Goal: Task Accomplishment & Management: Use online tool/utility

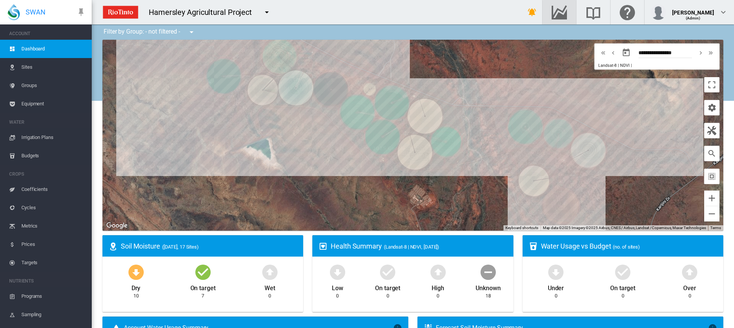
click at [563, 12] on md-icon "Go to the Data Hub" at bounding box center [559, 12] width 18 height 9
click at [43, 135] on span "Irrigation Plans" at bounding box center [53, 137] width 64 height 18
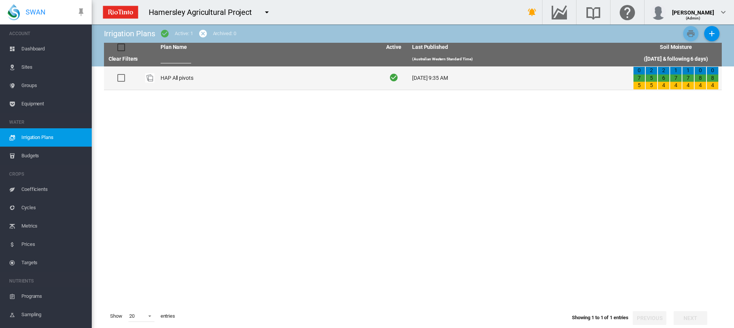
click at [187, 78] on td "HAP All pivots" at bounding box center [267, 78] width 221 height 23
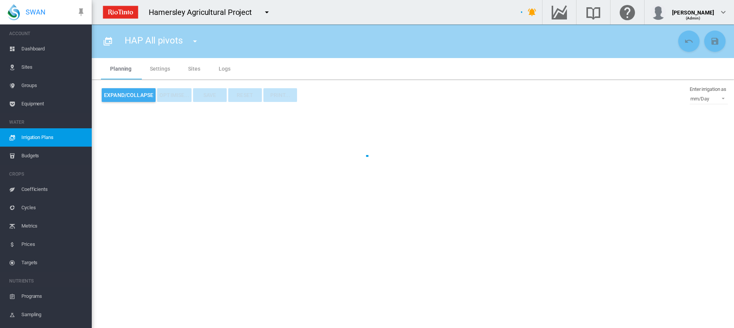
type input "**********"
type input "*"
type input "*****"
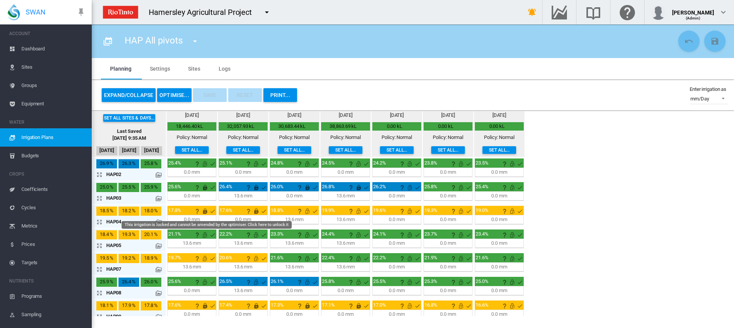
click at [205, 212] on md-icon "This irrigation is locked and cannot be amended by the optimiser. Click here to…" at bounding box center [204, 211] width 9 height 9
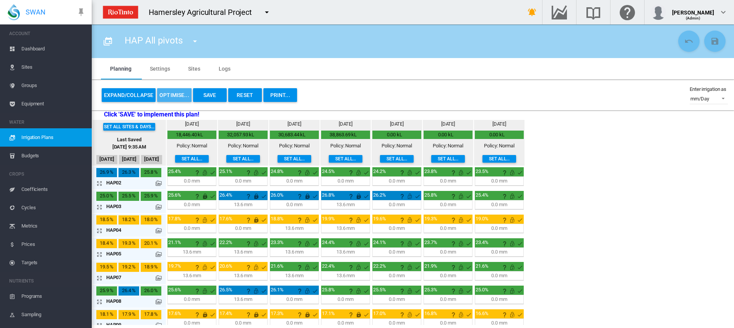
click at [169, 95] on button "OPTIMISE..." at bounding box center [174, 95] width 34 height 14
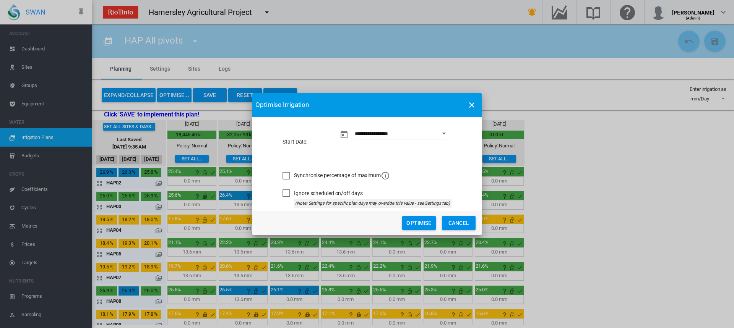
click at [410, 225] on button "Optimise" at bounding box center [419, 223] width 34 height 14
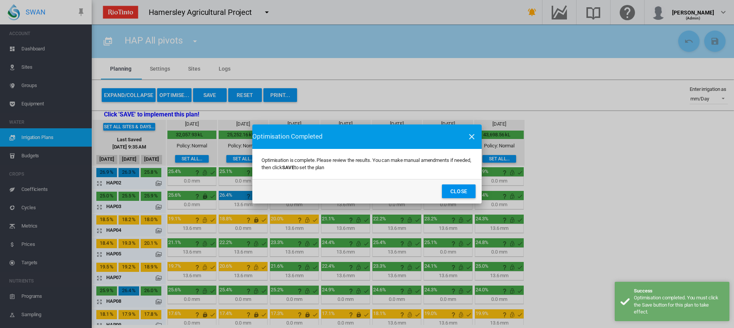
click at [451, 193] on button "Close" at bounding box center [459, 192] width 34 height 14
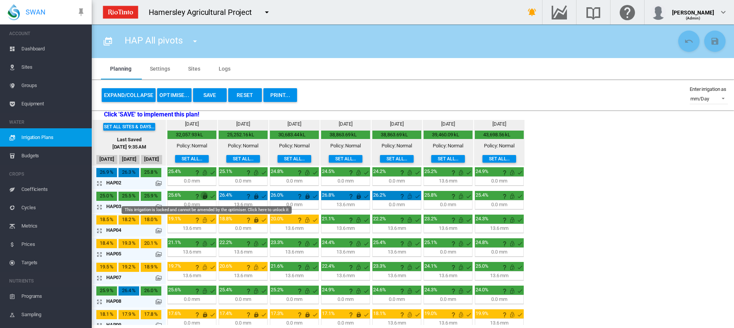
click at [205, 196] on md-icon "This irrigation is locked and cannot be amended by the optimiser. Click here to…" at bounding box center [204, 196] width 9 height 9
click at [257, 195] on md-icon "This irrigation is locked and cannot be amended by the optimiser. Click here to…" at bounding box center [256, 196] width 9 height 9
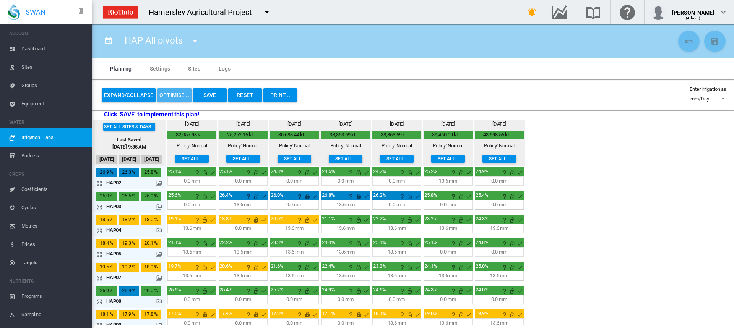
click at [175, 97] on button "OPTIMISE..." at bounding box center [174, 95] width 34 height 14
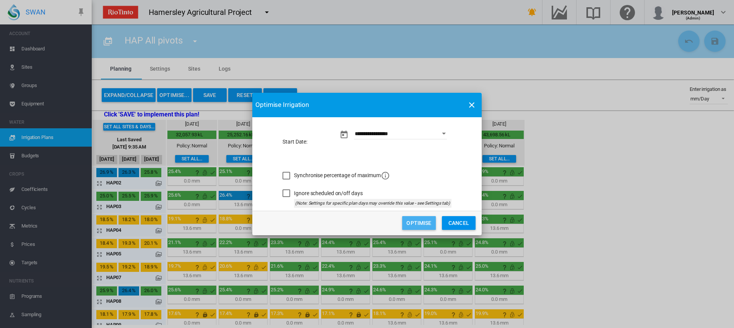
click at [425, 220] on button "Optimise" at bounding box center [419, 223] width 34 height 14
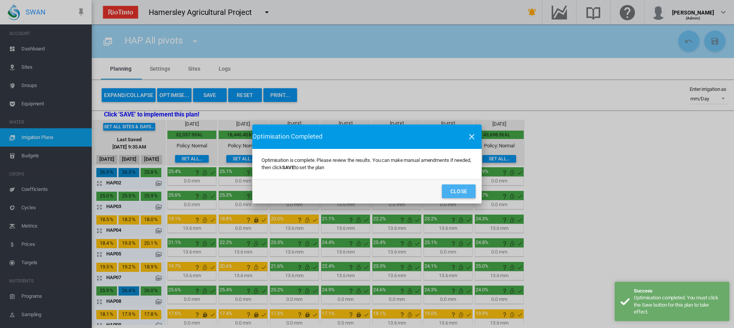
click at [456, 191] on button "Close" at bounding box center [459, 192] width 34 height 14
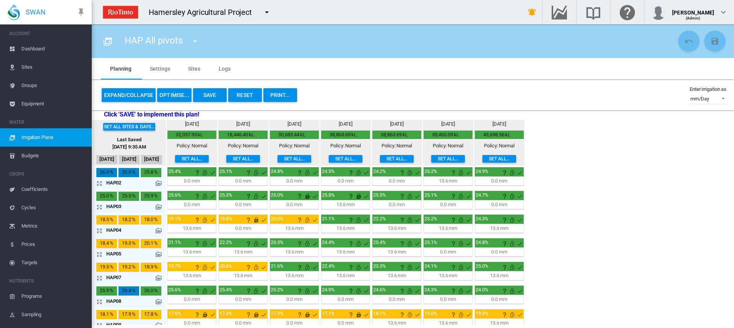
click at [101, 208] on md-icon "icon-arrow-expand" at bounding box center [100, 207] width 9 height 9
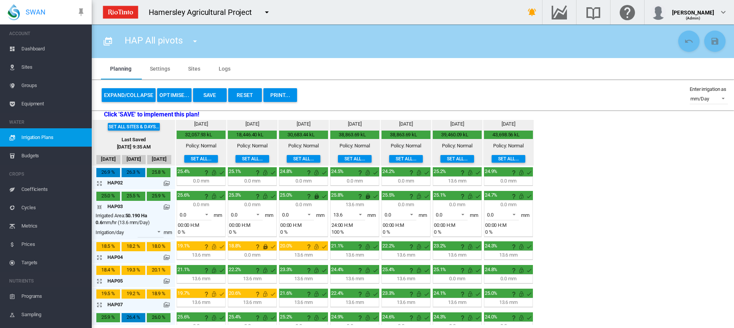
click at [317, 200] on div "0.0 mm 0.0 0.0 13.6 mm H:M" at bounding box center [303, 218] width 49 height 37
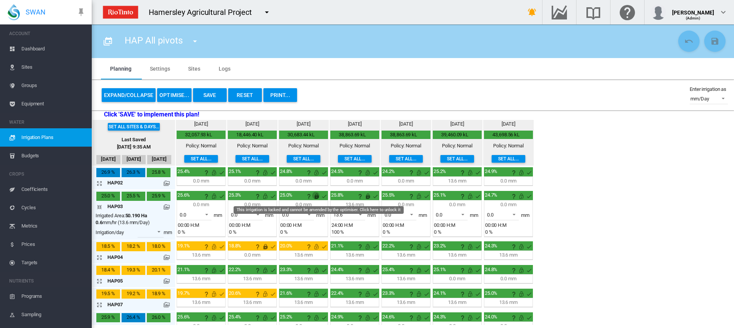
click at [317, 198] on md-icon "This irrigation is locked and cannot be amended by the optimiser. Click here to…" at bounding box center [316, 196] width 9 height 9
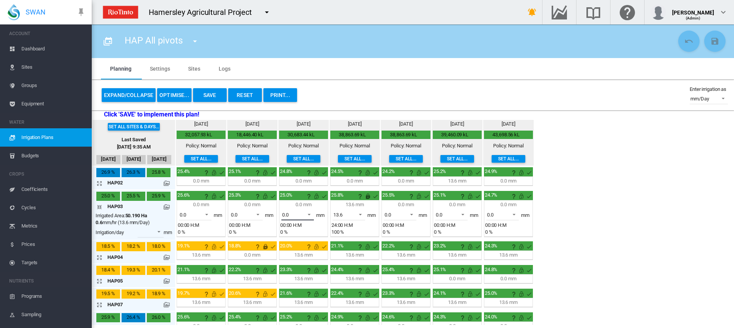
click at [310, 214] on span at bounding box center [306, 214] width 9 height 7
click at [288, 234] on div "13.6" at bounding box center [286, 233] width 9 height 7
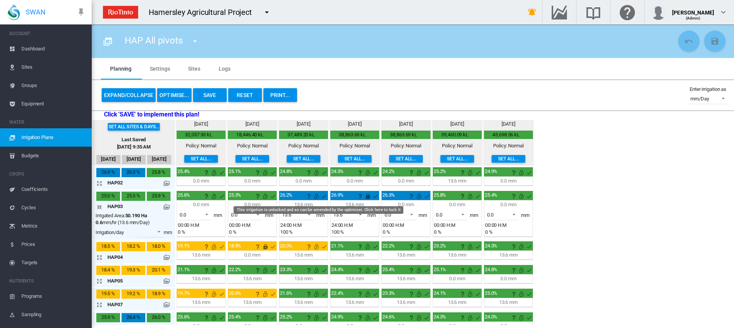
click at [318, 196] on md-icon "This irrigation is unlocked and so can be amended by the optimiser. Click here …" at bounding box center [316, 196] width 9 height 9
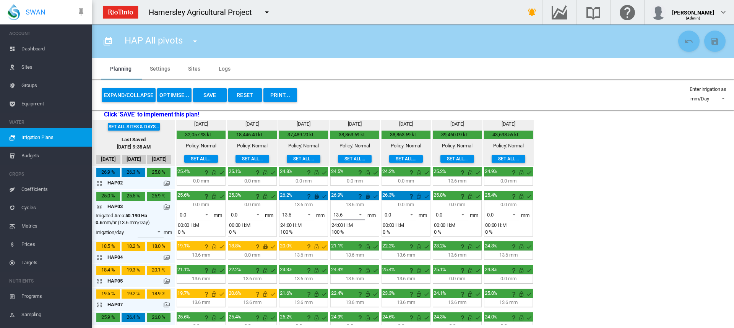
click at [361, 214] on span at bounding box center [358, 214] width 9 height 7
click at [352, 202] on md-option "0.0" at bounding box center [353, 196] width 52 height 18
click at [412, 216] on span at bounding box center [409, 214] width 9 height 7
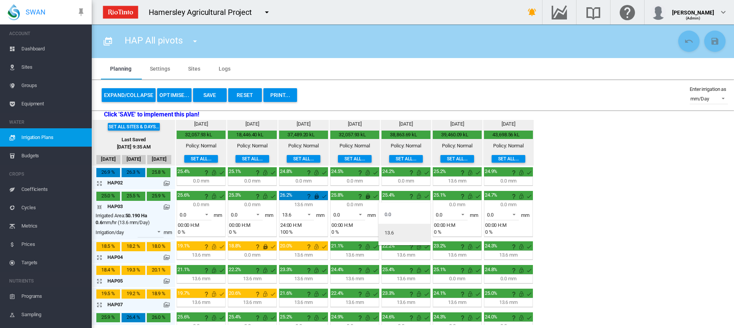
click at [404, 234] on md-option "13.6" at bounding box center [404, 233] width 52 height 18
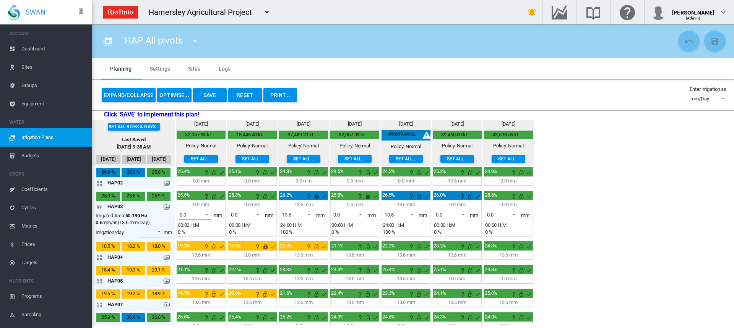
click at [209, 214] on span at bounding box center [204, 214] width 9 height 7
click at [192, 229] on md-option "13.6" at bounding box center [200, 233] width 52 height 18
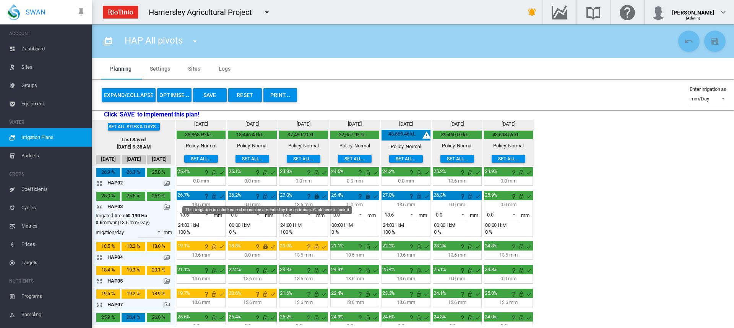
click at [265, 195] on md-icon "This irrigation is unlocked and so can be amended by the optimiser. Click here …" at bounding box center [265, 196] width 9 height 9
click at [213, 195] on md-icon "This irrigation is unlocked and so can be amended by the optimiser. Click here …" at bounding box center [213, 196] width 9 height 9
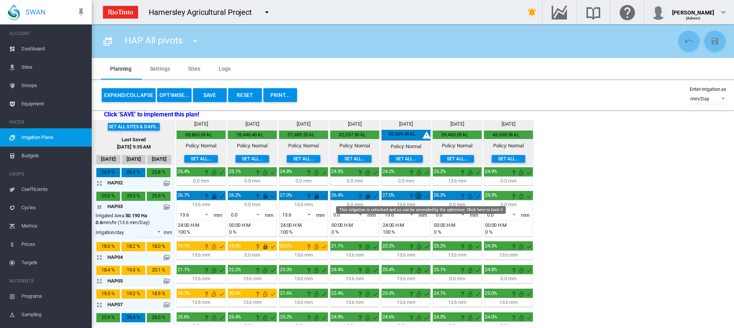
click at [418, 196] on md-icon "This irrigation is unlocked and so can be amended by the optimiser. Click here …" at bounding box center [418, 196] width 9 height 9
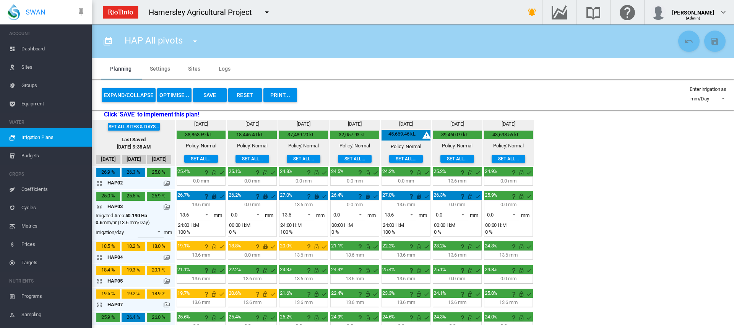
click at [218, 95] on button "Save" at bounding box center [210, 95] width 34 height 14
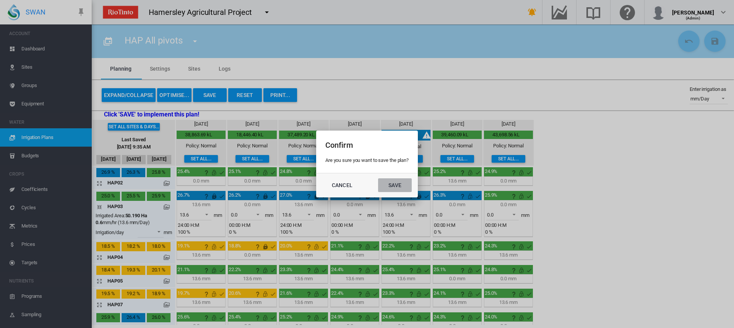
drag, startPoint x: 411, startPoint y: 180, endPoint x: 400, endPoint y: 185, distance: 12.3
click at [407, 182] on button "Save" at bounding box center [395, 186] width 34 height 14
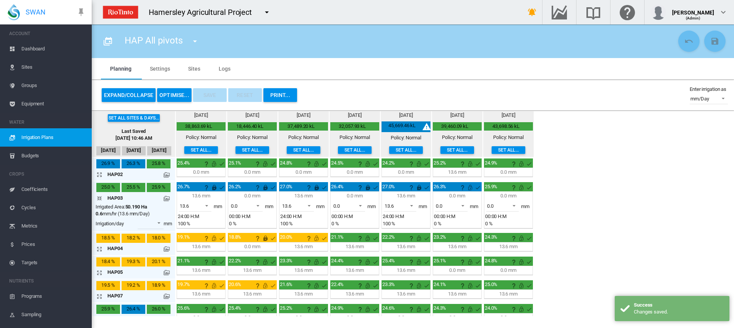
click at [102, 196] on md-icon "icon-arrow-collapse" at bounding box center [100, 198] width 9 height 9
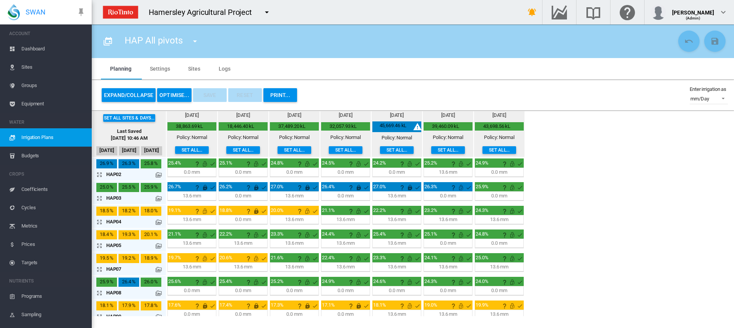
click at [98, 221] on md-icon "icon-arrow-expand" at bounding box center [100, 222] width 9 height 9
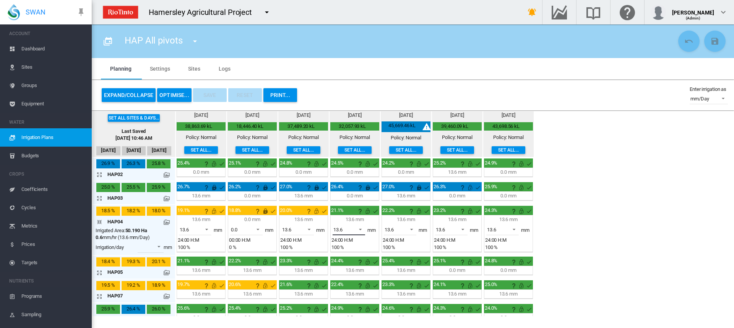
click at [361, 230] on span at bounding box center [358, 229] width 9 height 7
click at [351, 209] on md-option "0.0" at bounding box center [353, 212] width 52 height 18
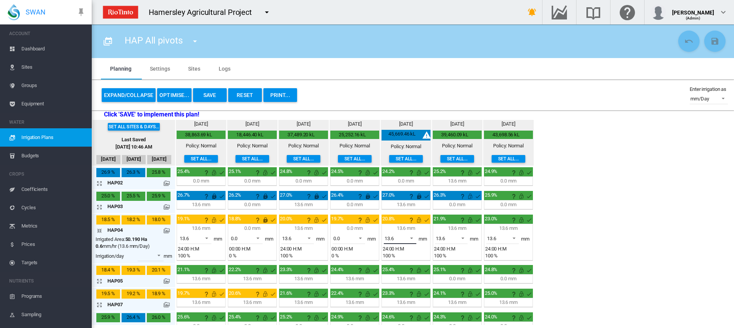
click at [413, 237] on span at bounding box center [409, 237] width 9 height 7
click at [409, 219] on md-option "0.0" at bounding box center [404, 220] width 52 height 18
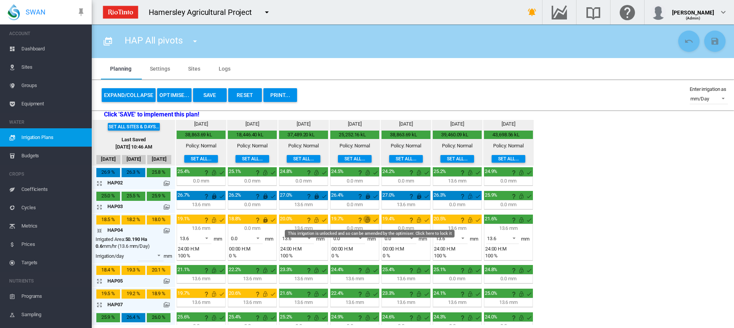
click at [368, 219] on md-icon "This irrigation is unlocked and so can be amended by the optimiser. Click here …" at bounding box center [367, 220] width 9 height 9
click at [420, 221] on md-icon "This irrigation is unlocked and so can be amended by the optimiser. Click here …" at bounding box center [418, 220] width 9 height 9
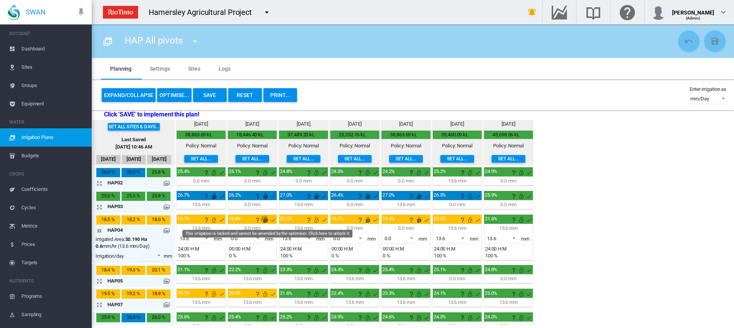
click at [266, 221] on md-icon "This irrigation is locked and cannot be amended by the optimiser. Click here to…" at bounding box center [265, 220] width 9 height 9
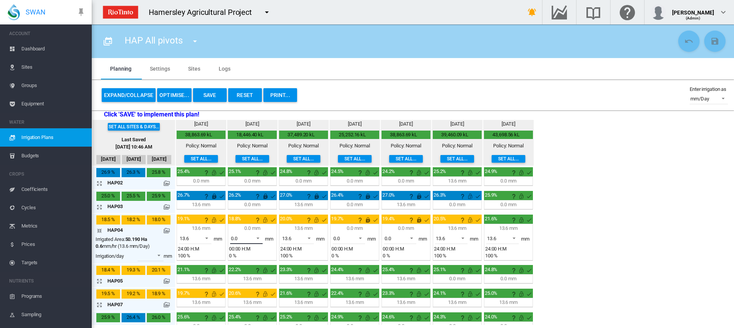
click at [259, 236] on span at bounding box center [255, 237] width 9 height 7
click at [247, 251] on md-option "13.6" at bounding box center [251, 257] width 52 height 18
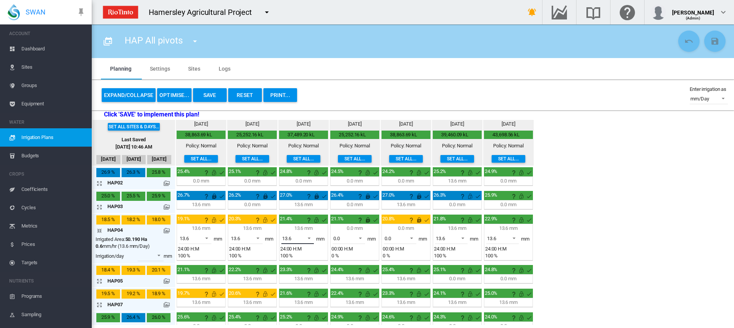
click at [307, 238] on span at bounding box center [306, 237] width 9 height 7
click at [303, 221] on md-option "0.0" at bounding box center [302, 220] width 52 height 18
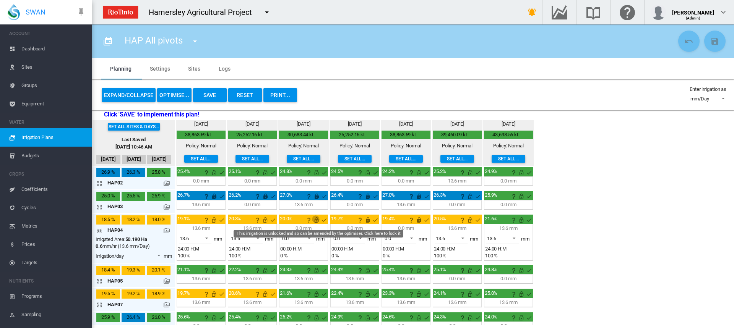
click at [317, 220] on md-icon "This irrigation is unlocked and so can be amended by the optimiser. Click here …" at bounding box center [316, 220] width 9 height 9
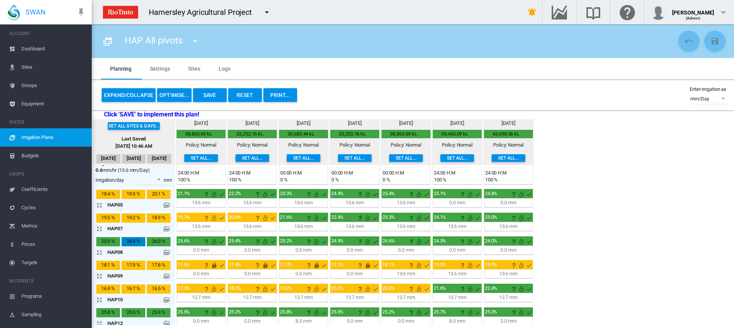
scroll to position [114, 0]
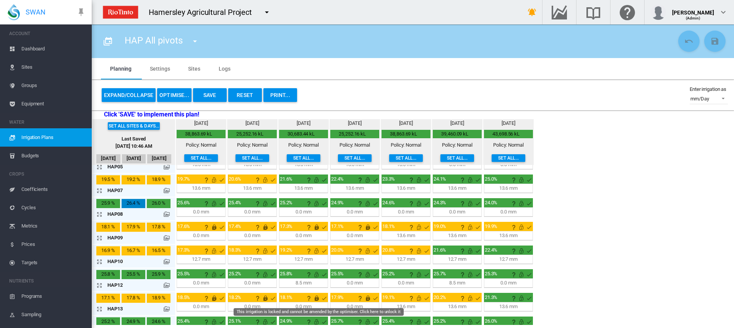
click at [315, 299] on md-icon "This irrigation is locked and cannot be amended by the optimiser. Click here to…" at bounding box center [316, 298] width 9 height 9
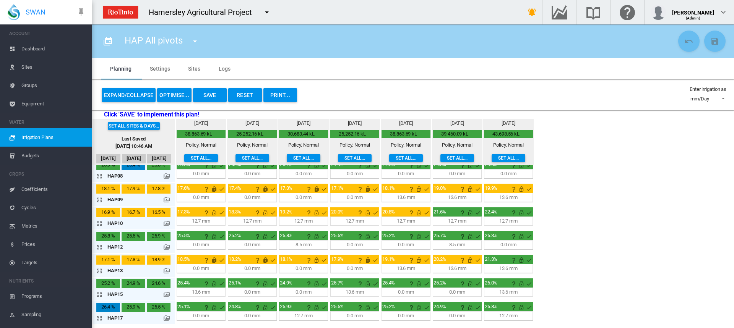
click at [97, 271] on md-icon "icon-arrow-expand" at bounding box center [100, 270] width 9 height 9
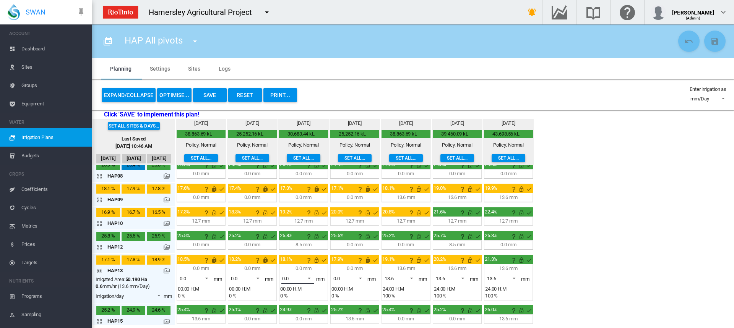
click at [309, 277] on span at bounding box center [306, 277] width 9 height 7
click at [296, 294] on md-option "13.6" at bounding box center [302, 297] width 52 height 18
click at [360, 277] on span at bounding box center [358, 277] width 9 height 7
click at [347, 293] on md-option "13.6" at bounding box center [353, 297] width 52 height 18
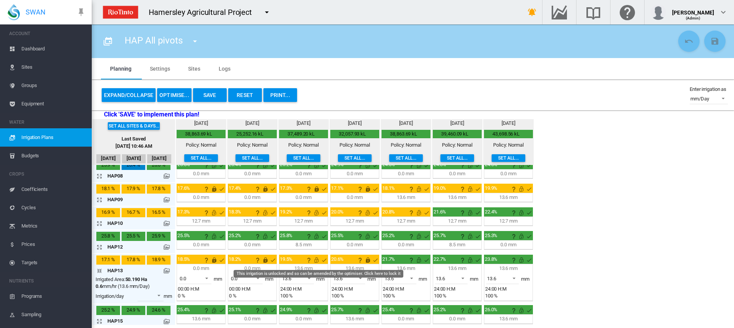
click at [315, 261] on md-icon "This irrigation is unlocked and so can be amended by the optimiser. Click here …" at bounding box center [316, 260] width 9 height 9
click at [413, 277] on span at bounding box center [409, 277] width 9 height 7
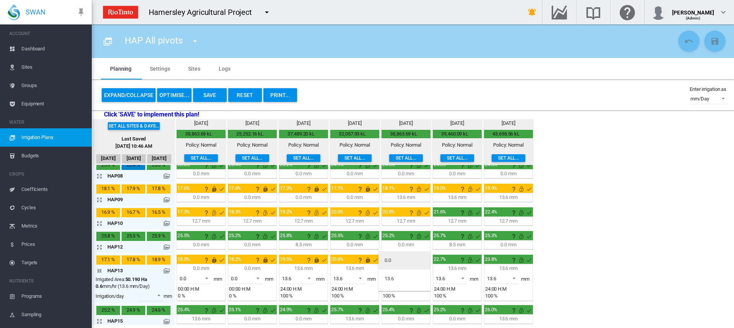
click at [403, 262] on md-option "0.0" at bounding box center [404, 261] width 52 height 18
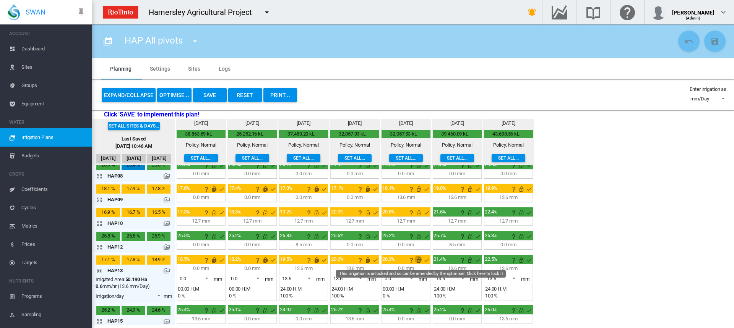
click at [419, 261] on md-icon "This irrigation is unlocked and so can be amended by the optimiser. Click here …" at bounding box center [418, 260] width 9 height 9
click at [462, 278] on span at bounding box center [460, 277] width 9 height 7
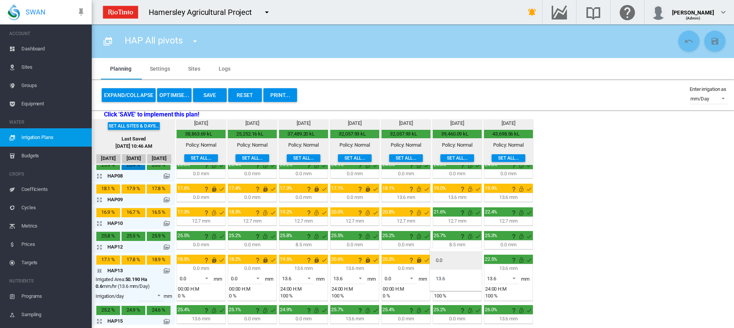
click at [458, 264] on md-option "0.0" at bounding box center [456, 261] width 52 height 18
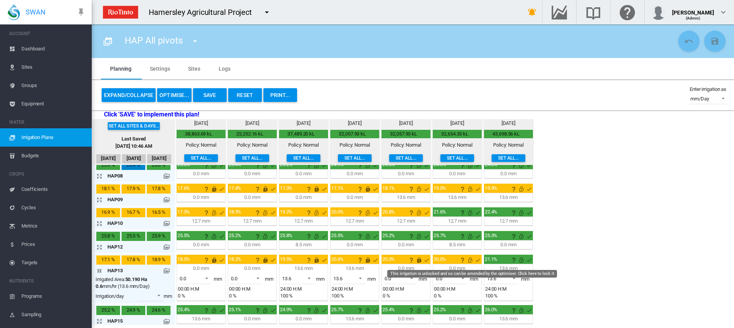
click at [471, 263] on md-icon "This irrigation is unlocked and so can be amended by the optimiser. Click here …" at bounding box center [470, 260] width 9 height 9
click at [99, 271] on md-icon "icon-arrow-collapse" at bounding box center [100, 270] width 9 height 9
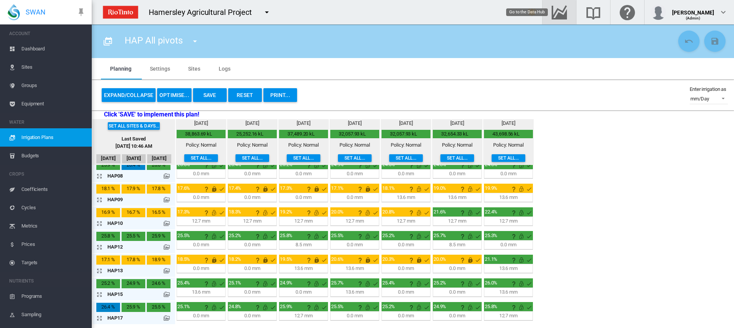
click at [566, 10] on md-icon "Go to the Data Hub" at bounding box center [559, 12] width 18 height 9
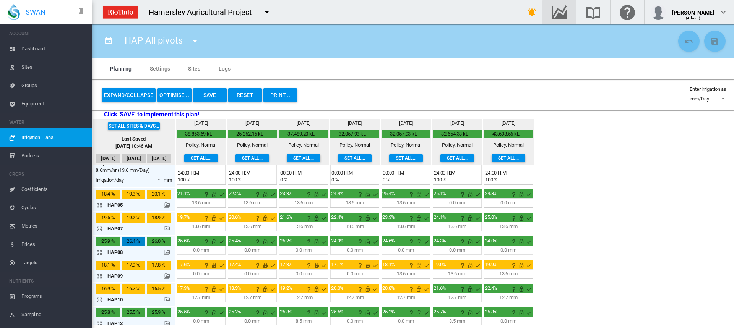
scroll to position [38, 0]
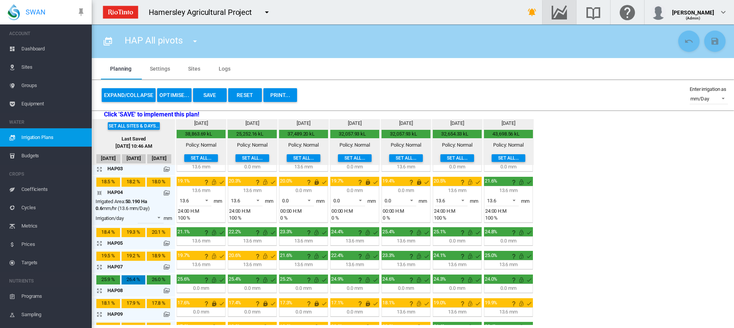
click at [98, 194] on md-icon "icon-arrow-collapse" at bounding box center [100, 192] width 9 height 9
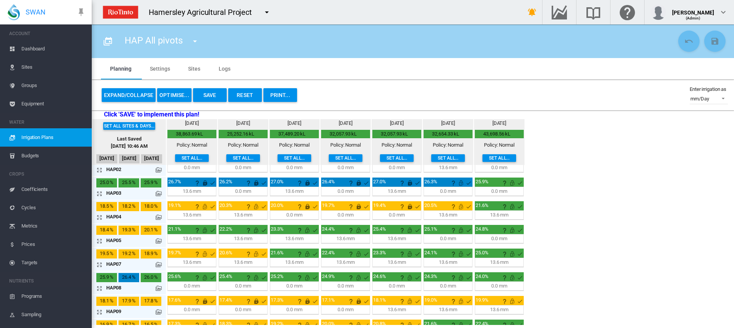
scroll to position [0, 0]
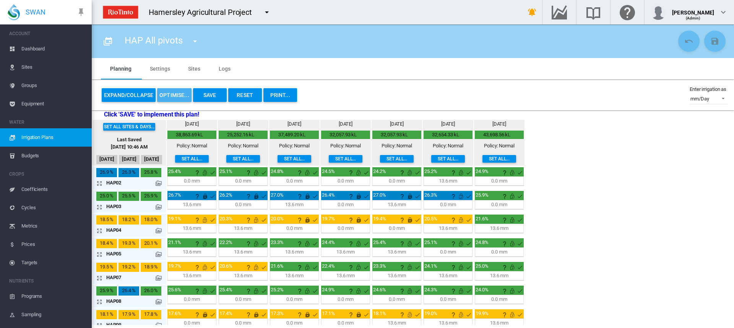
click at [176, 94] on button "OPTIMISE..." at bounding box center [174, 95] width 34 height 14
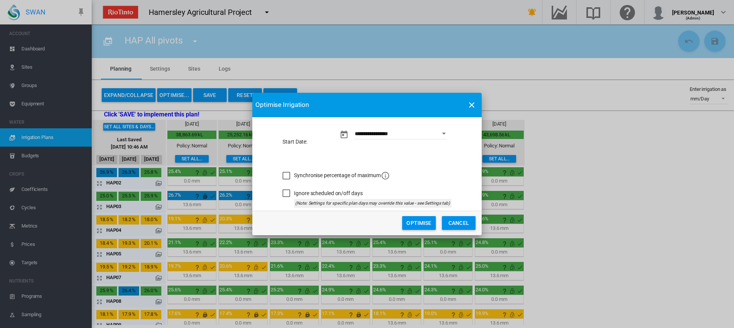
click at [411, 221] on button "Optimise" at bounding box center [419, 223] width 34 height 14
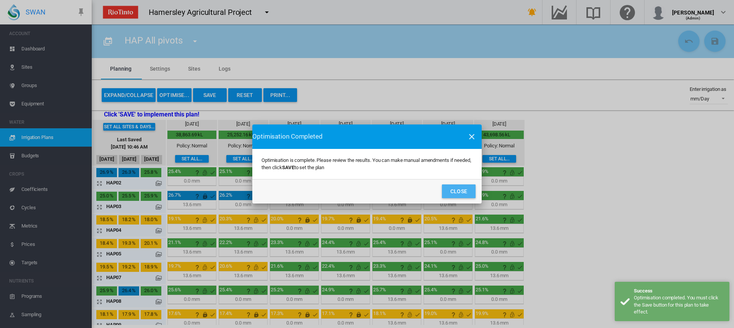
click at [453, 192] on button "Close" at bounding box center [459, 192] width 34 height 14
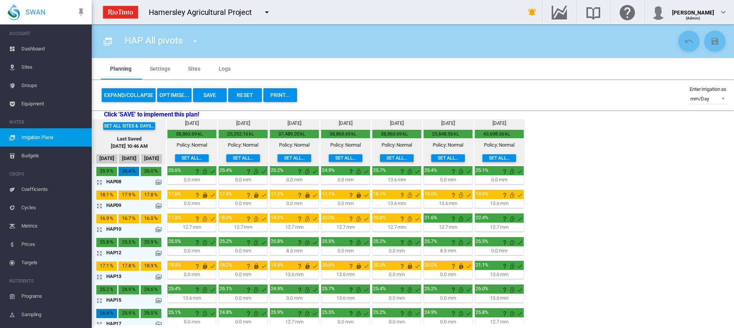
scroll to position [126, 0]
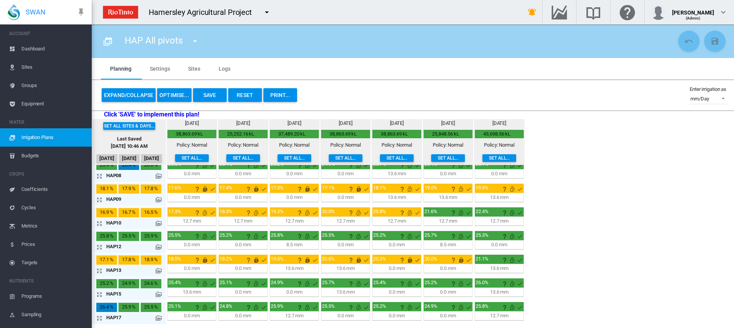
click at [98, 295] on md-icon "icon-arrow-expand" at bounding box center [100, 294] width 9 height 9
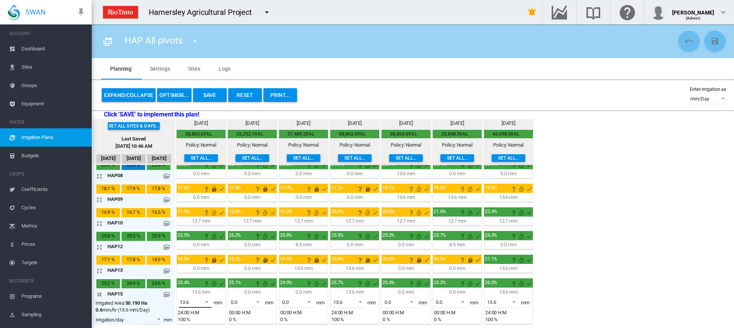
click at [207, 303] on span at bounding box center [204, 301] width 9 height 7
click at [203, 287] on md-option "0.0" at bounding box center [200, 284] width 52 height 18
click at [214, 286] on md-icon "This irrigation is unlocked and so can be amended by the optimiser. Click here …" at bounding box center [213, 283] width 9 height 9
click at [213, 237] on md-icon "This irrigation is unlocked and so can be amended by the optimiser. Click here …" at bounding box center [213, 236] width 9 height 9
click at [213, 214] on md-icon "This irrigation is unlocked and so can be amended by the optimiser. Click here …" at bounding box center [213, 212] width 9 height 9
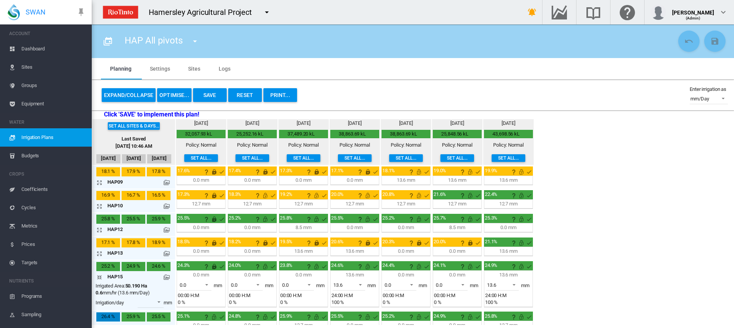
scroll to position [153, 0]
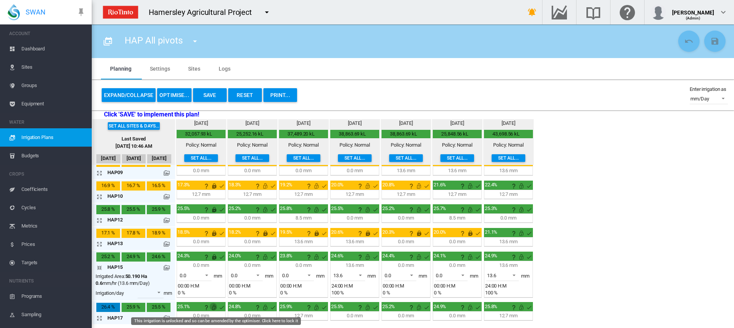
click at [215, 307] on md-icon "This irrigation is unlocked and so can be amended by the optimiser. Click here …" at bounding box center [213, 307] width 9 height 9
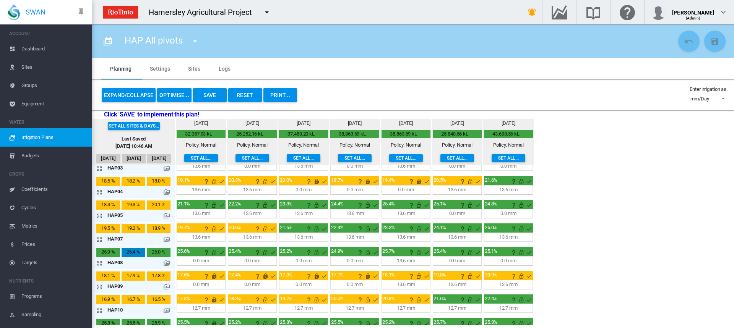
scroll to position [38, 0]
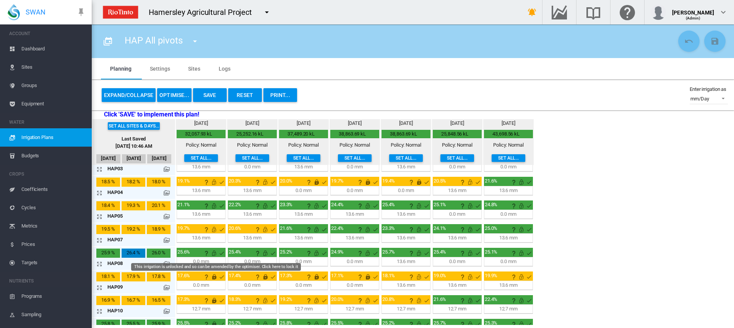
click at [213, 255] on md-icon "This irrigation is unlocked and so can be amended by the optimiser. Click here …" at bounding box center [213, 253] width 9 height 9
drag, startPoint x: 213, startPoint y: 230, endPoint x: 214, endPoint y: 217, distance: 12.7
click at [213, 227] on md-icon "This irrigation is unlocked and so can be amended by the optimiser. Click here …" at bounding box center [213, 229] width 9 height 9
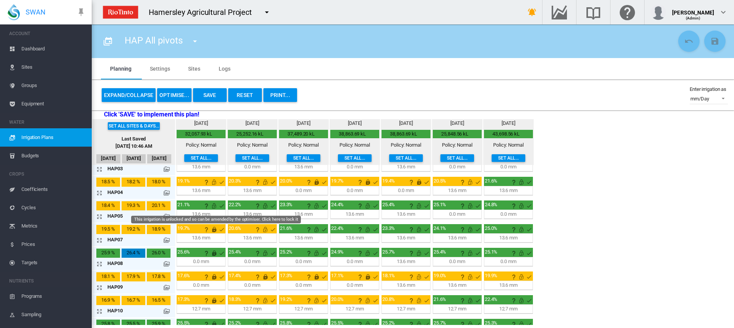
click at [214, 208] on md-icon "This irrigation is unlocked and so can be amended by the optimiser. Click here …" at bounding box center [213, 205] width 9 height 9
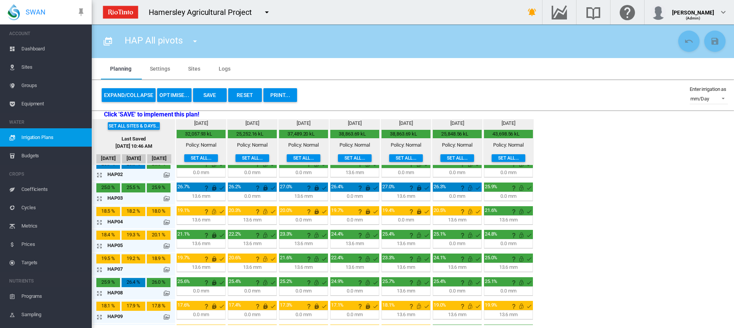
scroll to position [0, 0]
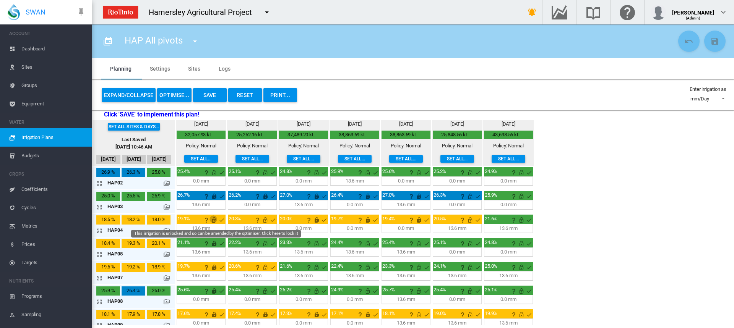
click at [211, 218] on md-icon "This irrigation is unlocked and so can be amended by the optimiser. Click here …" at bounding box center [213, 220] width 9 height 9
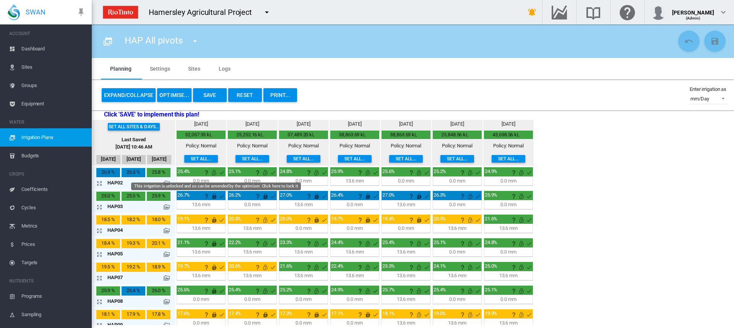
click at [214, 173] on md-icon "This irrigation is unlocked and so can be amended by the optimiser. Click here …" at bounding box center [213, 172] width 9 height 9
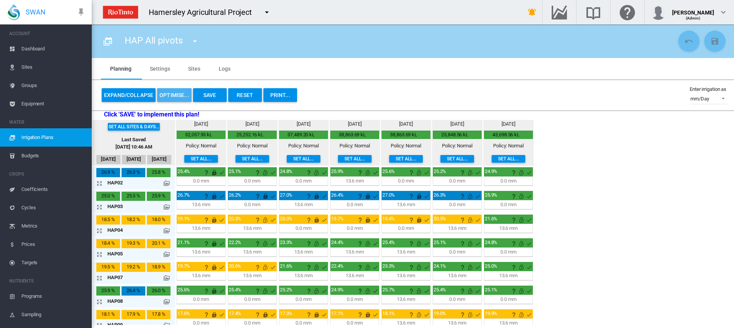
click at [169, 95] on button "OPTIMISE..." at bounding box center [174, 95] width 34 height 14
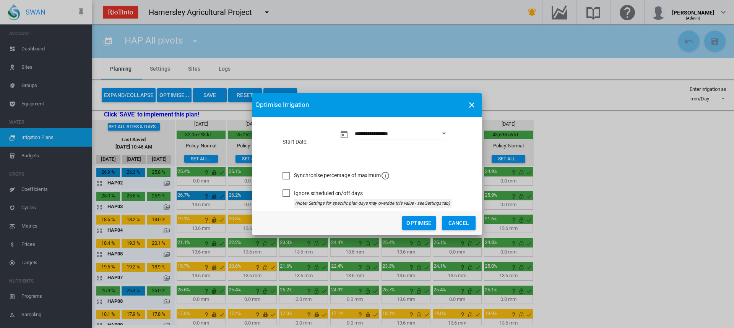
click at [423, 221] on button "Optimise" at bounding box center [419, 223] width 34 height 14
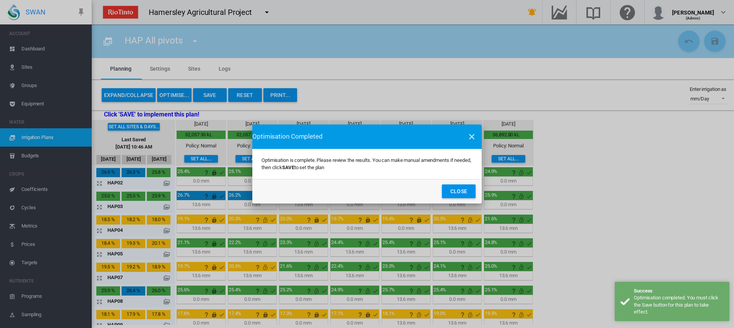
click at [461, 190] on button "Close" at bounding box center [459, 192] width 34 height 14
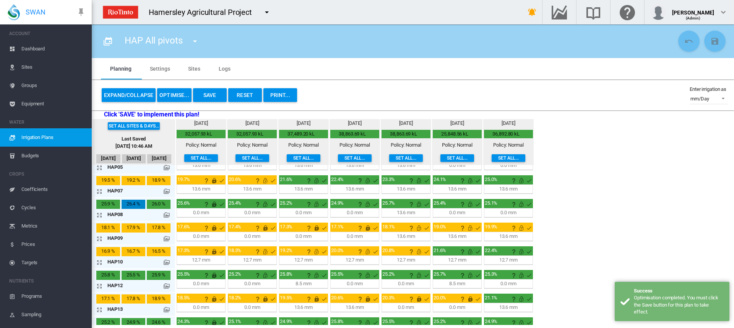
scroll to position [153, 0]
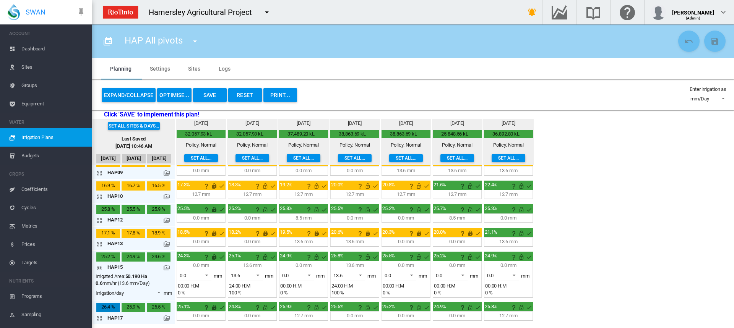
click at [99, 268] on md-icon "icon-arrow-collapse" at bounding box center [100, 267] width 9 height 9
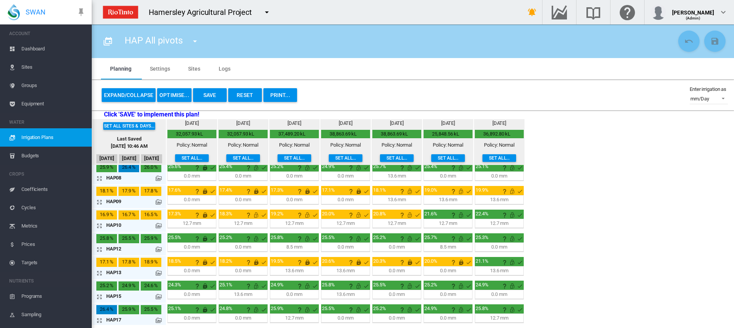
scroll to position [126, 0]
